Goal: Information Seeking & Learning: Learn about a topic

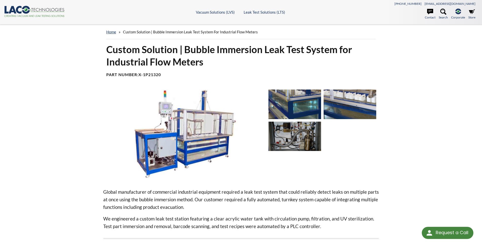
click at [309, 105] on img at bounding box center [294, 104] width 53 height 29
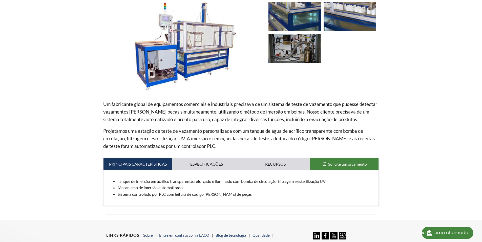
scroll to position [152, 0]
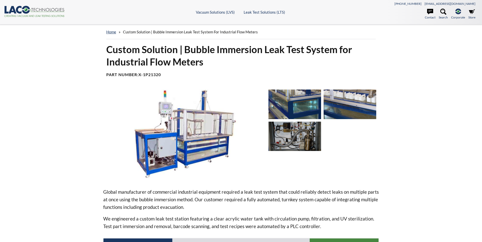
select select "Widget de tradução de idiomas"
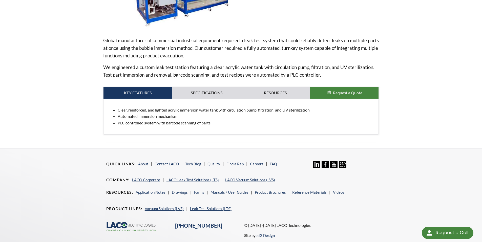
scroll to position [152, 0]
